Goal: Task Accomplishment & Management: Complete application form

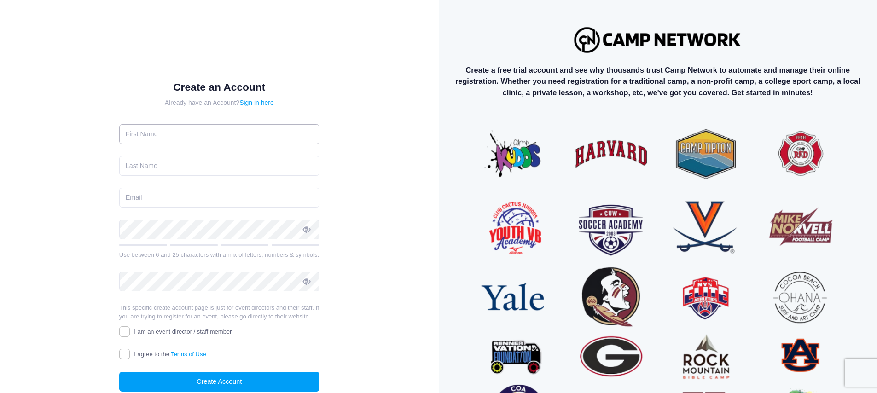
click at [156, 126] on input "text" at bounding box center [219, 134] width 200 height 20
type input "Sen"
type input "Han"
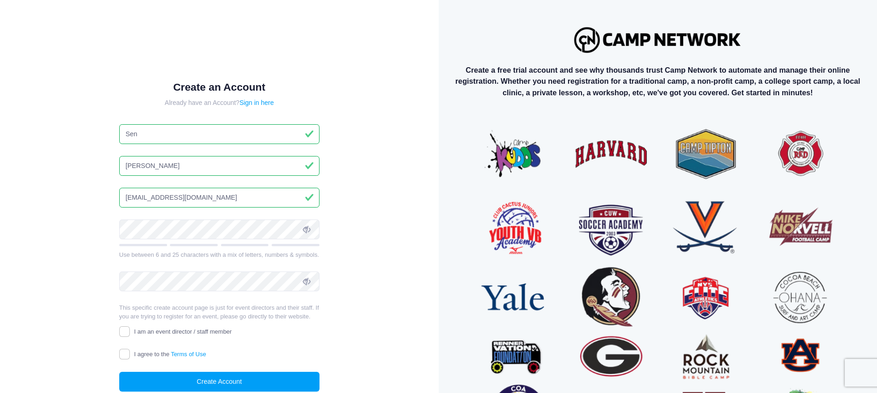
click at [196, 188] on input "hansen8859@gmail.com" at bounding box center [219, 198] width 200 height 20
click at [221, 190] on input "hansen8859@gmail.com" at bounding box center [219, 198] width 200 height 20
type input "shan@axissportsacademy.com"
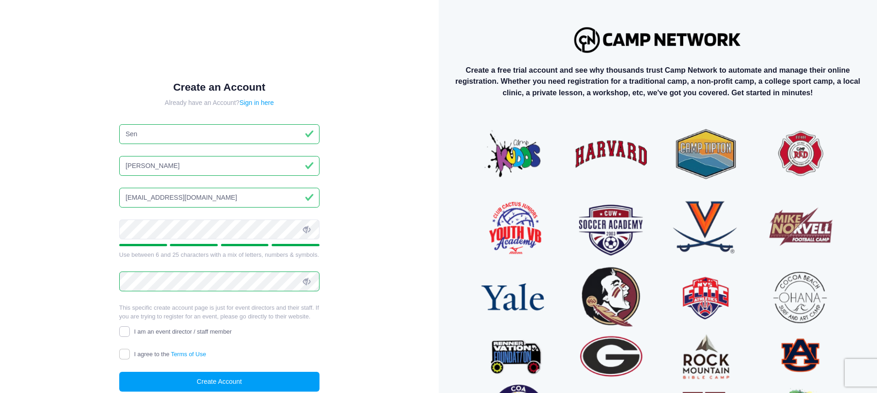
click at [128, 337] on input "I am an event director / staff member" at bounding box center [124, 331] width 11 height 11
checkbox input "true"
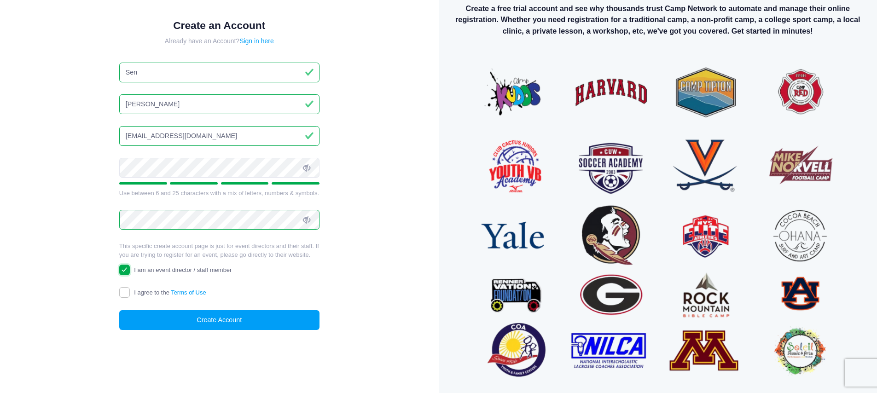
scroll to position [70, 0]
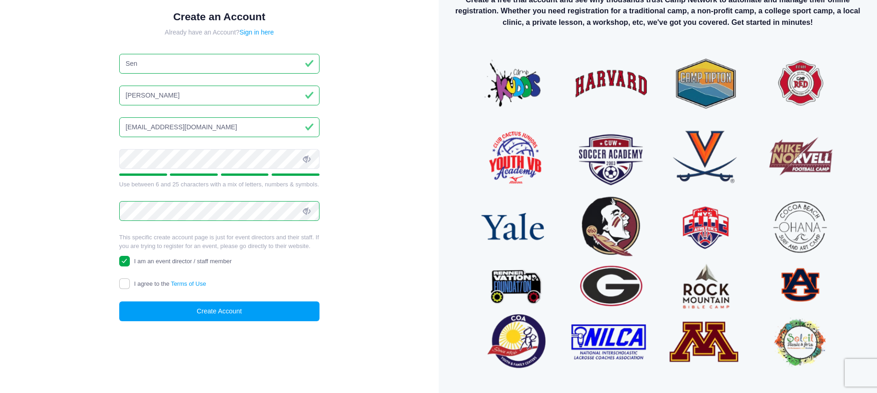
click at [150, 287] on span "I agree to the Terms of Use" at bounding box center [170, 283] width 72 height 7
click at [130, 289] on input "I agree to the Terms of Use" at bounding box center [124, 284] width 11 height 11
checkbox input "true"
click at [201, 332] on div "Create an Account Already have an Account? Sign in here Sen Han shan@axissports…" at bounding box center [219, 174] width 230 height 356
click at [216, 315] on button "Create Account" at bounding box center [219, 312] width 200 height 20
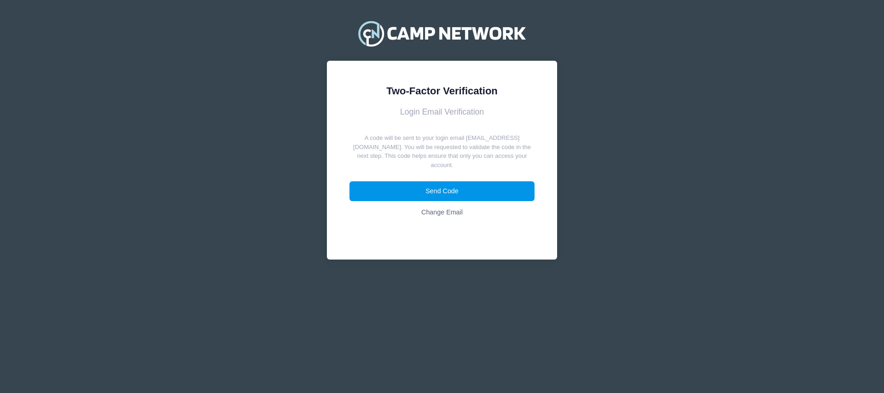
click at [484, 188] on button "Send Code" at bounding box center [443, 191] width 186 height 20
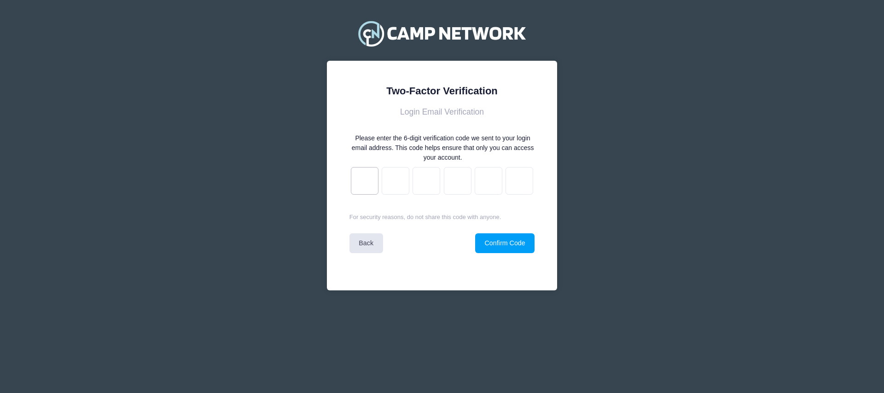
click at [375, 180] on input "text" at bounding box center [365, 181] width 28 height 28
paste input "d"
type input "1"
type input "5"
type input "8"
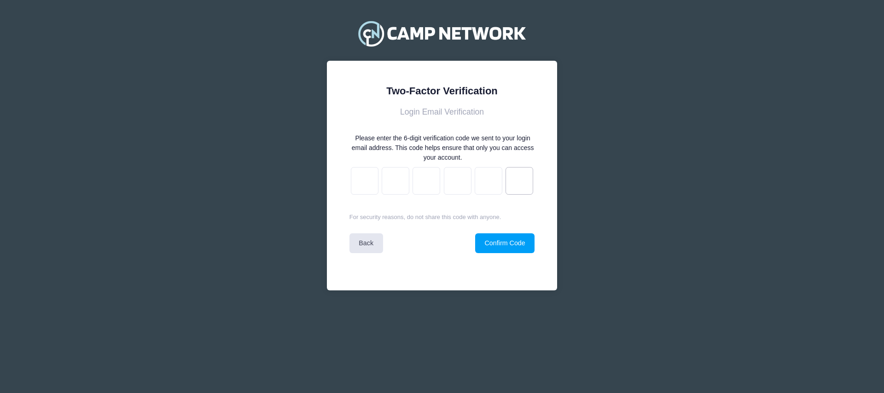
type input "3"
type input "e"
type input "d"
click at [505, 229] on form "Login Email Verification Please enter the 6-digit verification code we sent to …" at bounding box center [443, 180] width 186 height 146
click at [513, 242] on button "Confirm Code" at bounding box center [504, 243] width 59 height 20
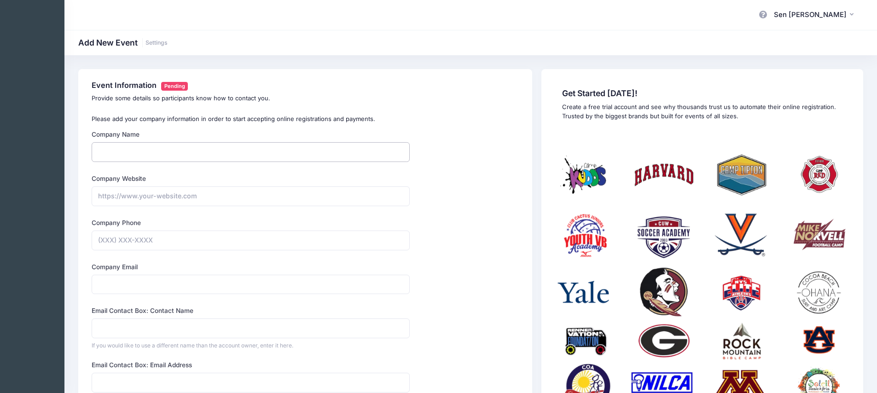
click at [256, 146] on input "Company Name" at bounding box center [251, 152] width 318 height 20
type input "Axis Sports Academy"
type input "[PHONE_NUMBER]"
type input "[EMAIL_ADDRESS][DOMAIN_NAME]"
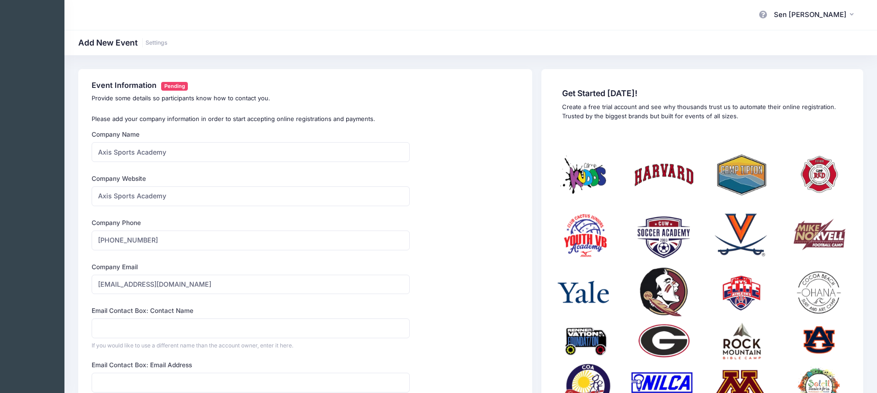
type input "Sen [PERSON_NAME]"
click at [212, 192] on input "[URL] Sports Academy" at bounding box center [251, 197] width 318 height 20
drag, startPoint x: 226, startPoint y: 192, endPoint x: 44, endPoint y: 194, distance: 181.4
click at [44, 194] on div "My Events My Profile Log out" at bounding box center [438, 333] width 877 height 667
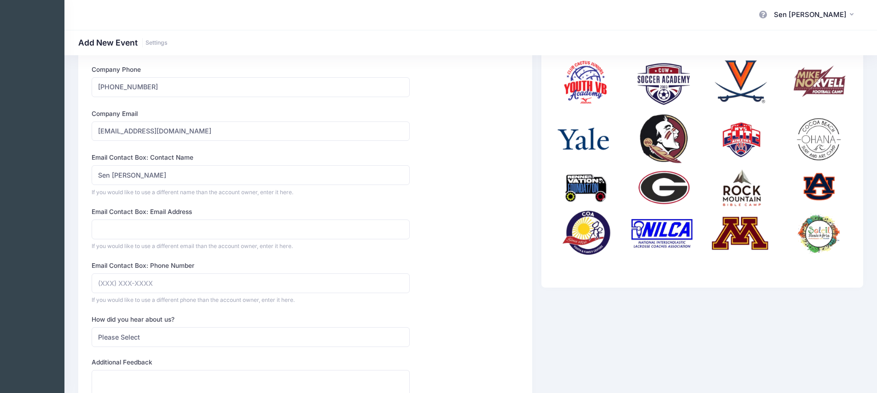
scroll to position [154, 0]
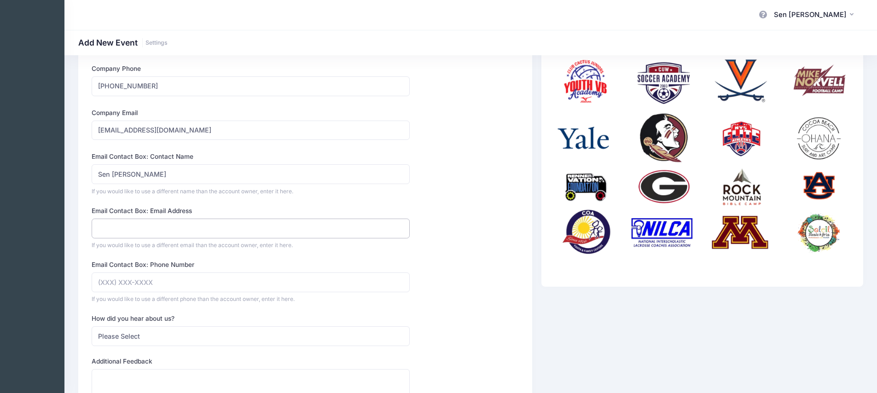
type input "[URL][DOMAIN_NAME]"
click at [204, 229] on input "Email Contact Box: Email Address" at bounding box center [251, 229] width 318 height 20
click at [217, 224] on input "Email Contact Box: Email Address" at bounding box center [251, 229] width 318 height 20
type input "[EMAIL_ADDRESS][DOMAIN_NAME]"
click at [146, 280] on input "Email Contact Box: Phone Number" at bounding box center [251, 283] width 318 height 20
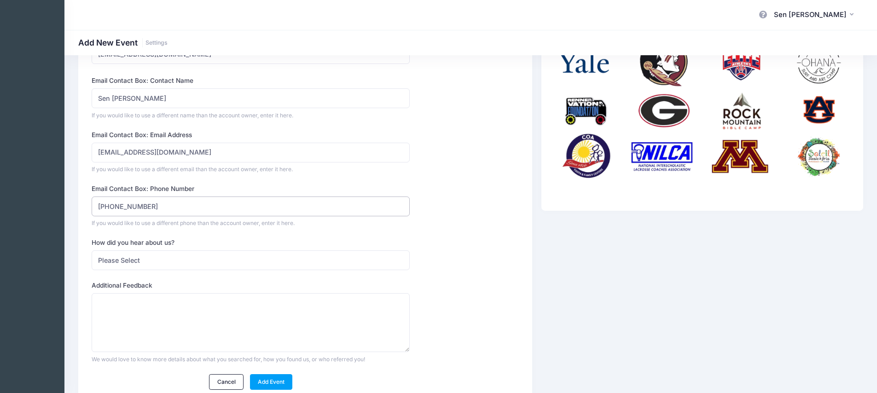
scroll to position [232, 0]
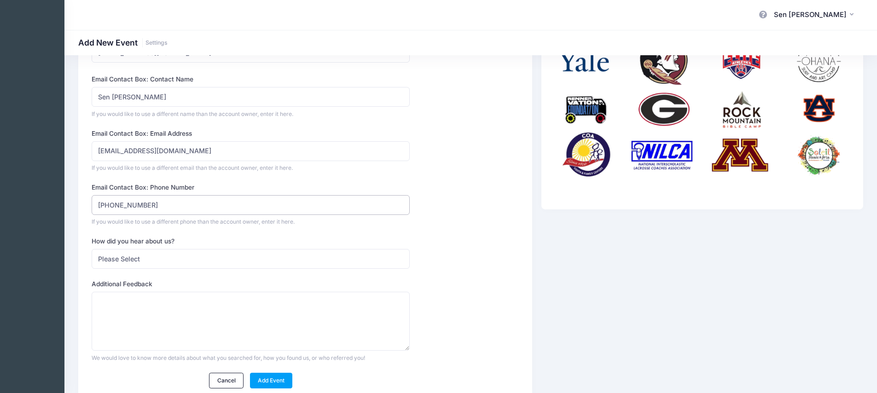
type input "[PHONE_NUMBER]"
click at [152, 257] on select "Please Select Web Search Customer Referral Other" at bounding box center [251, 259] width 318 height 20
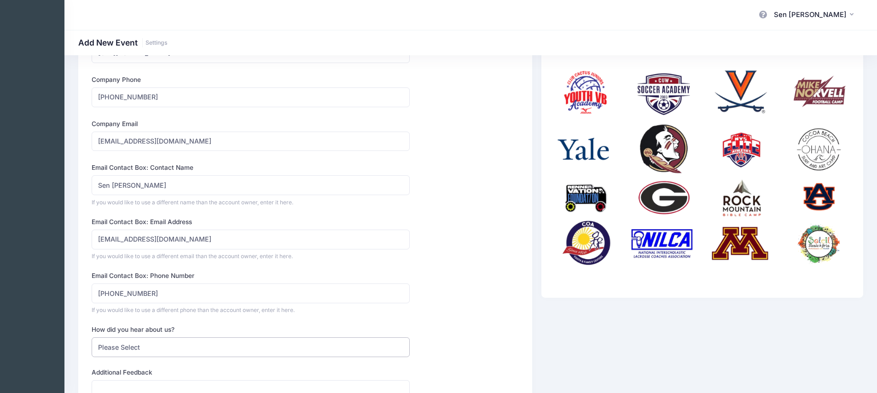
scroll to position [0, 0]
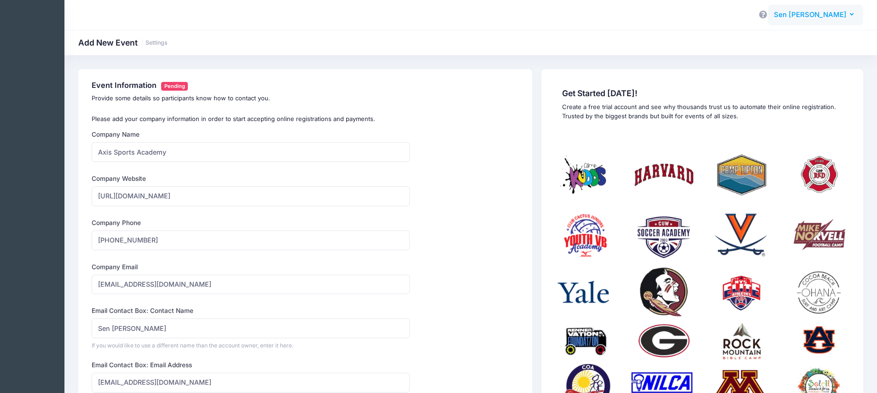
click at [843, 12] on span "Sen [PERSON_NAME]" at bounding box center [810, 15] width 73 height 10
click at [793, 44] on link "My Profile" at bounding box center [800, 40] width 112 height 17
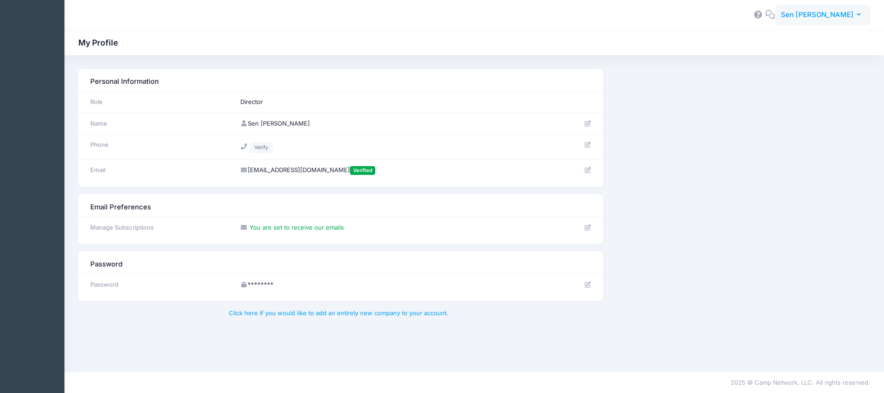
click at [837, 13] on span "Sen [PERSON_NAME]" at bounding box center [817, 15] width 73 height 10
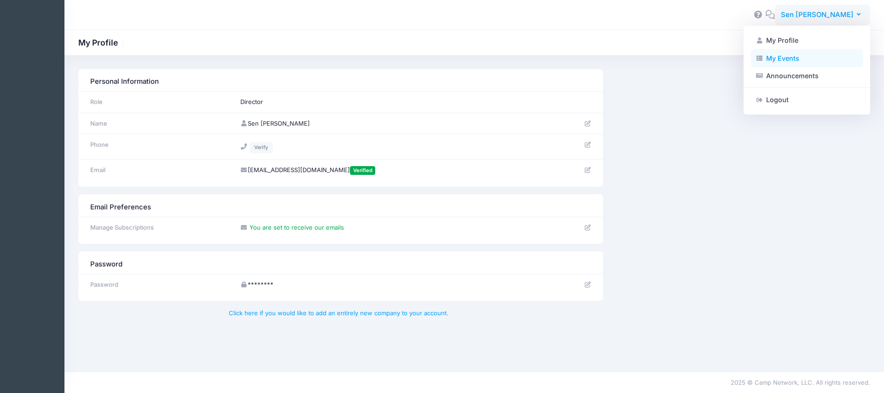
click at [813, 57] on link "My Events" at bounding box center [807, 57] width 112 height 17
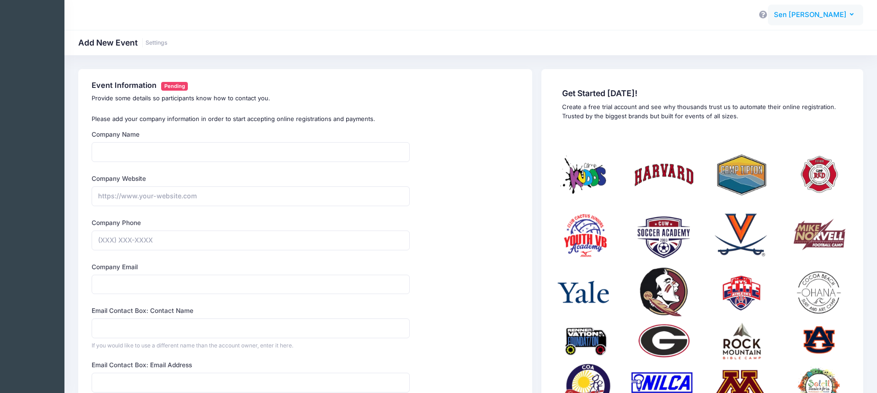
click at [850, 18] on button "SH Sen [PERSON_NAME]" at bounding box center [815, 15] width 95 height 21
click at [811, 70] on link "Announcements" at bounding box center [800, 75] width 112 height 17
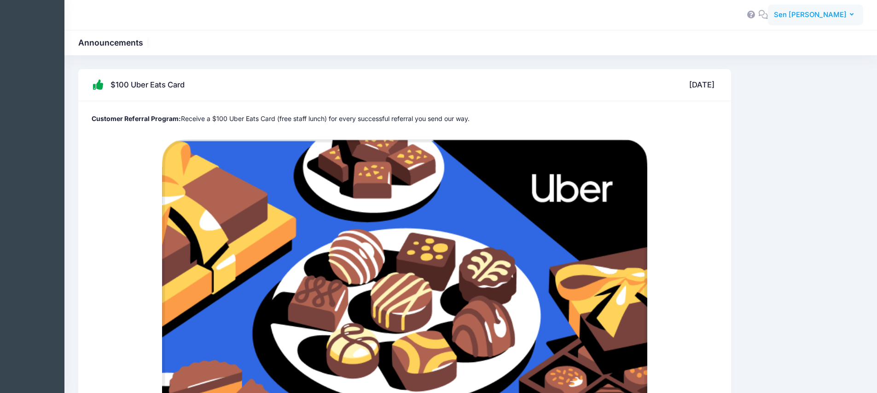
click at [846, 11] on span "Sen [PERSON_NAME]" at bounding box center [810, 15] width 73 height 10
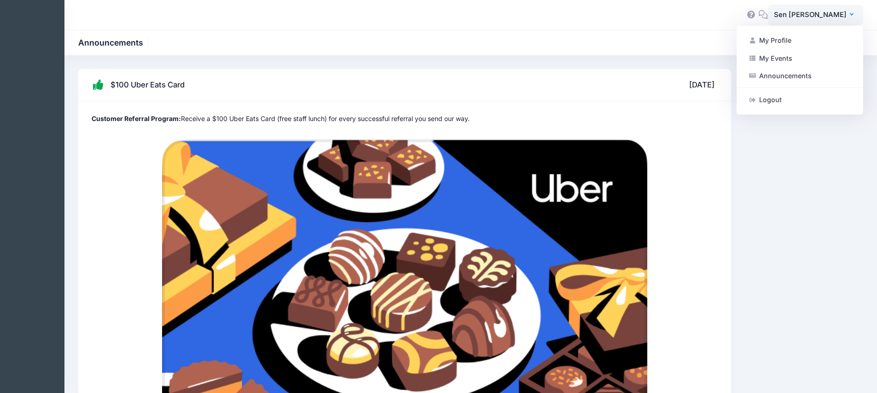
click at [769, 12] on icon at bounding box center [763, 15] width 10 height 6
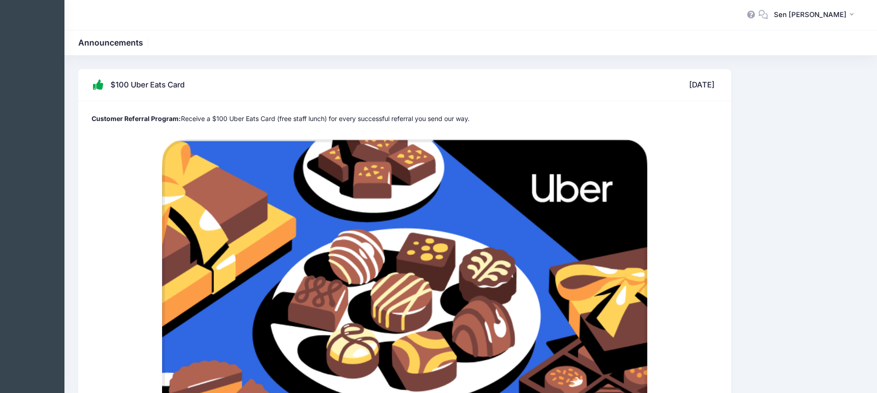
click at [769, 12] on icon at bounding box center [763, 15] width 10 height 6
click at [799, 9] on div "[PERSON_NAME] My Profile My Events Announcements Help Logout" at bounding box center [804, 15] width 117 height 21
click at [757, 13] on icon at bounding box center [751, 15] width 10 height 6
